Goal: Navigation & Orientation: Find specific page/section

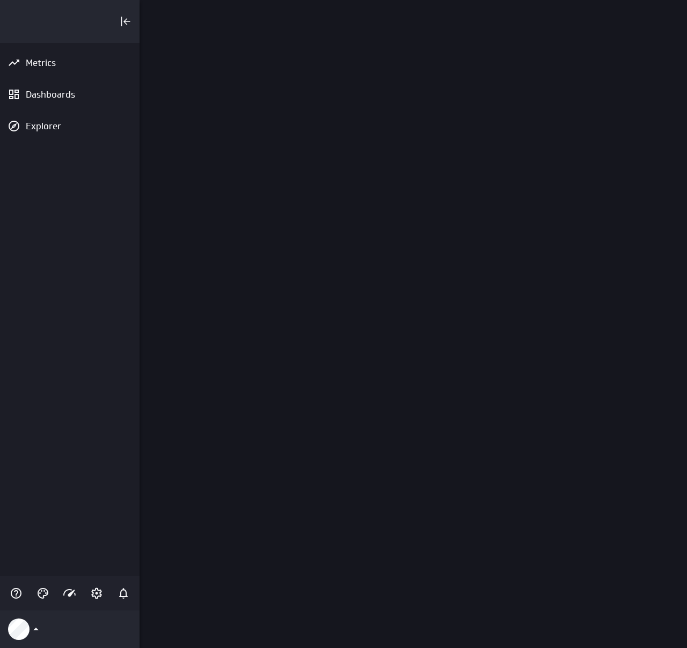
scroll to position [649, 548]
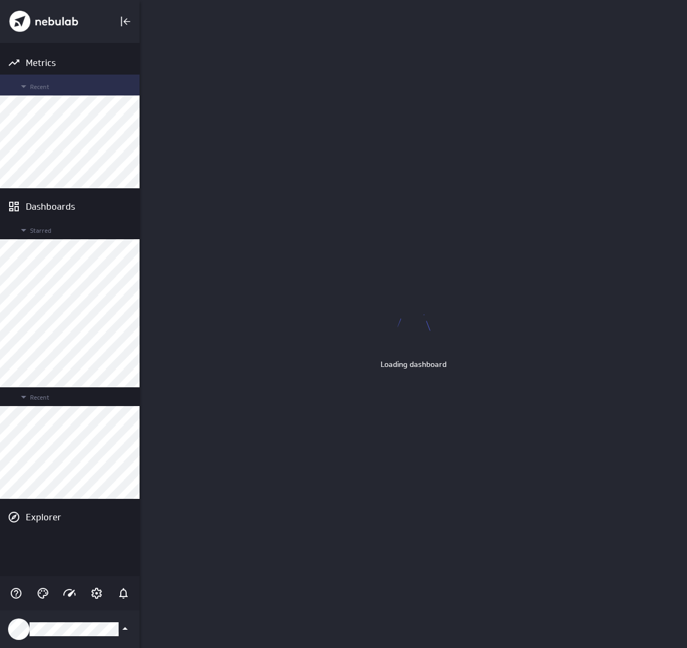
scroll to position [649, 687]
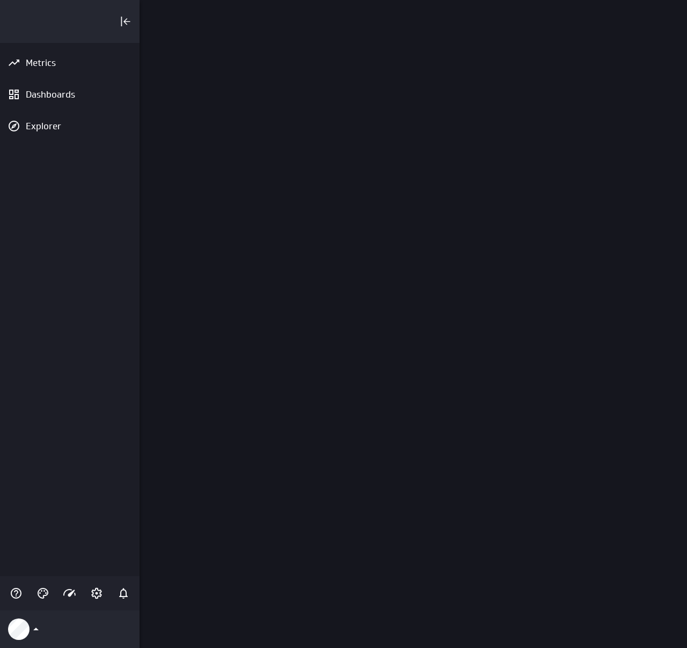
scroll to position [649, 548]
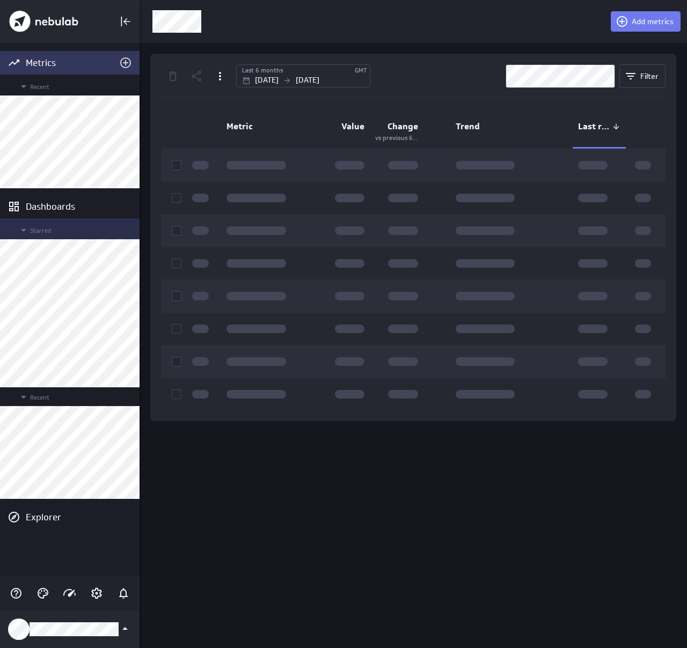
scroll to position [649, 548]
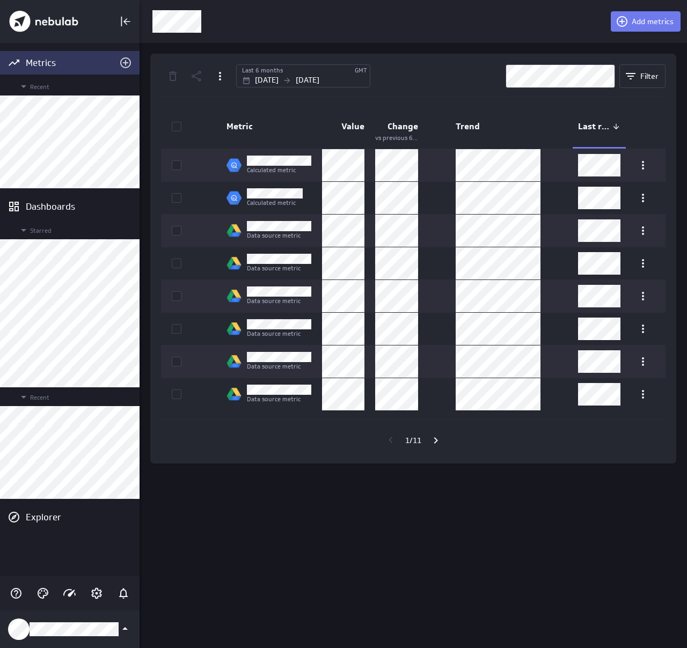
click at [31, 26] on img "Klipfolio PowerMetrics Banner" at bounding box center [43, 21] width 69 height 21
click at [31, 21] on img "Klipfolio PowerMetrics Banner" at bounding box center [43, 21] width 69 height 21
click at [46, 23] on img "Klipfolio PowerMetrics Banner" at bounding box center [43, 21] width 69 height 21
click at [56, 18] on img "Klipfolio PowerMetrics Banner" at bounding box center [43, 21] width 69 height 21
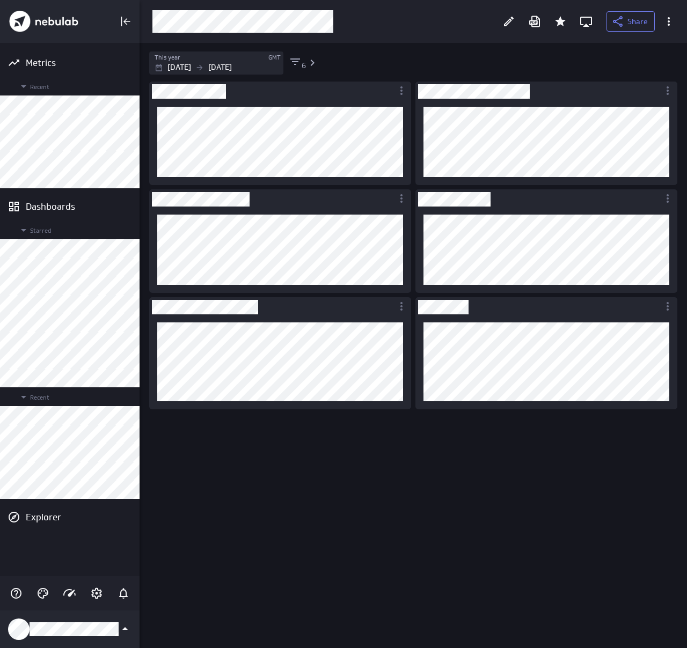
click at [231, 539] on div "Dashboard content with 6 widgets" at bounding box center [415, 363] width 537 height 569
